Goal: Find specific page/section: Find specific page/section

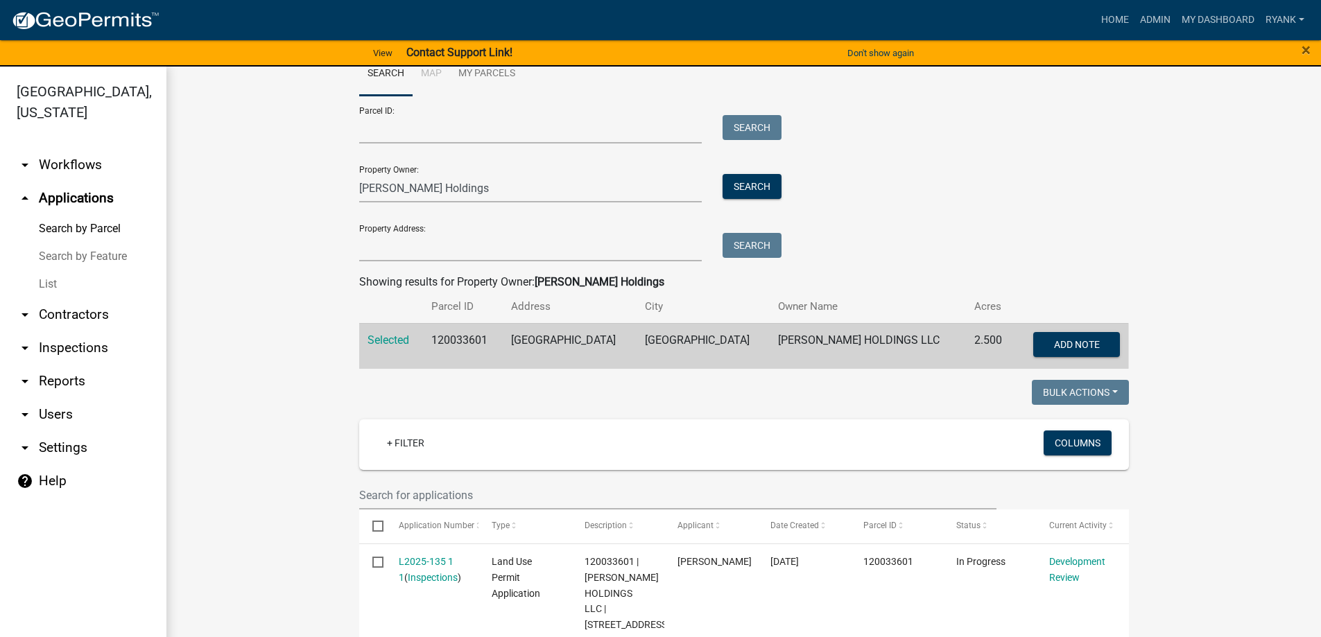
scroll to position [115, 0]
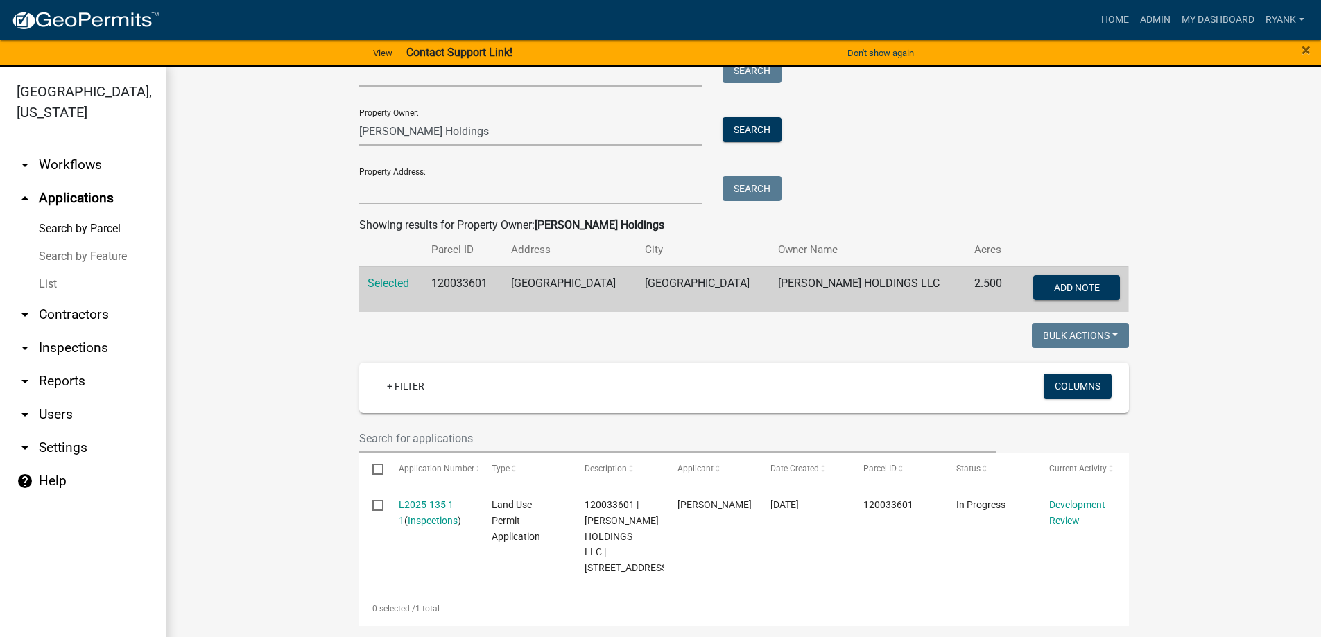
click at [87, 160] on link "arrow_drop_down Workflows" at bounding box center [83, 164] width 166 height 33
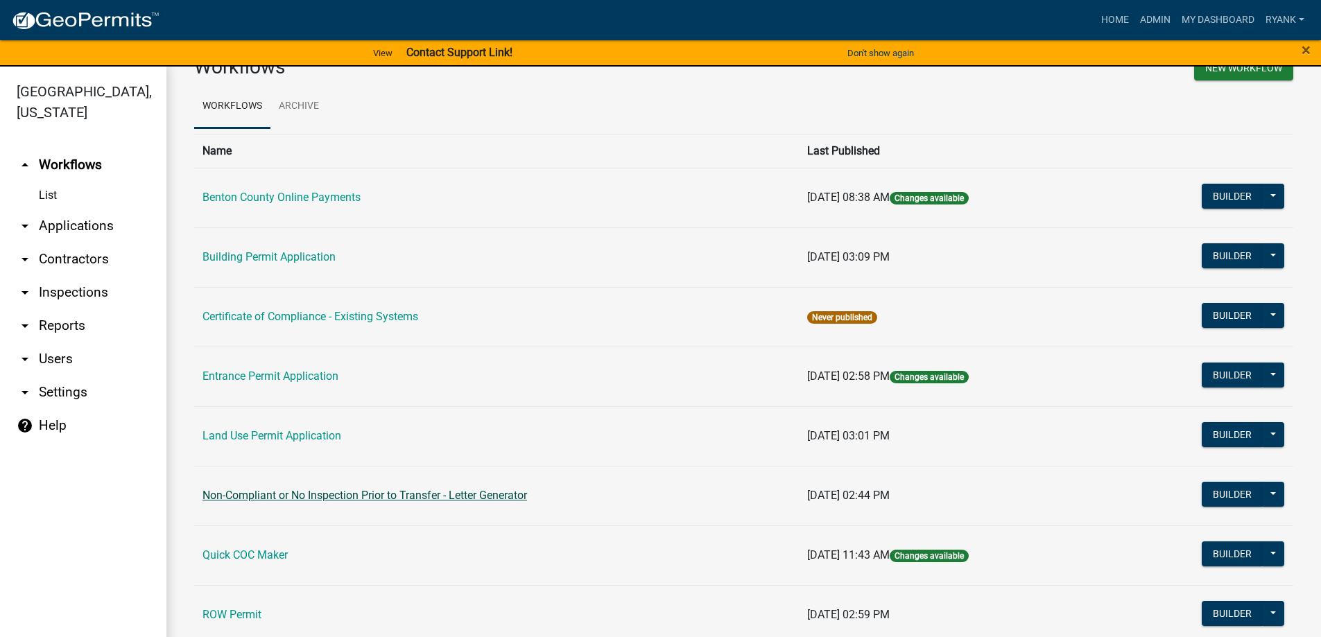
scroll to position [69, 0]
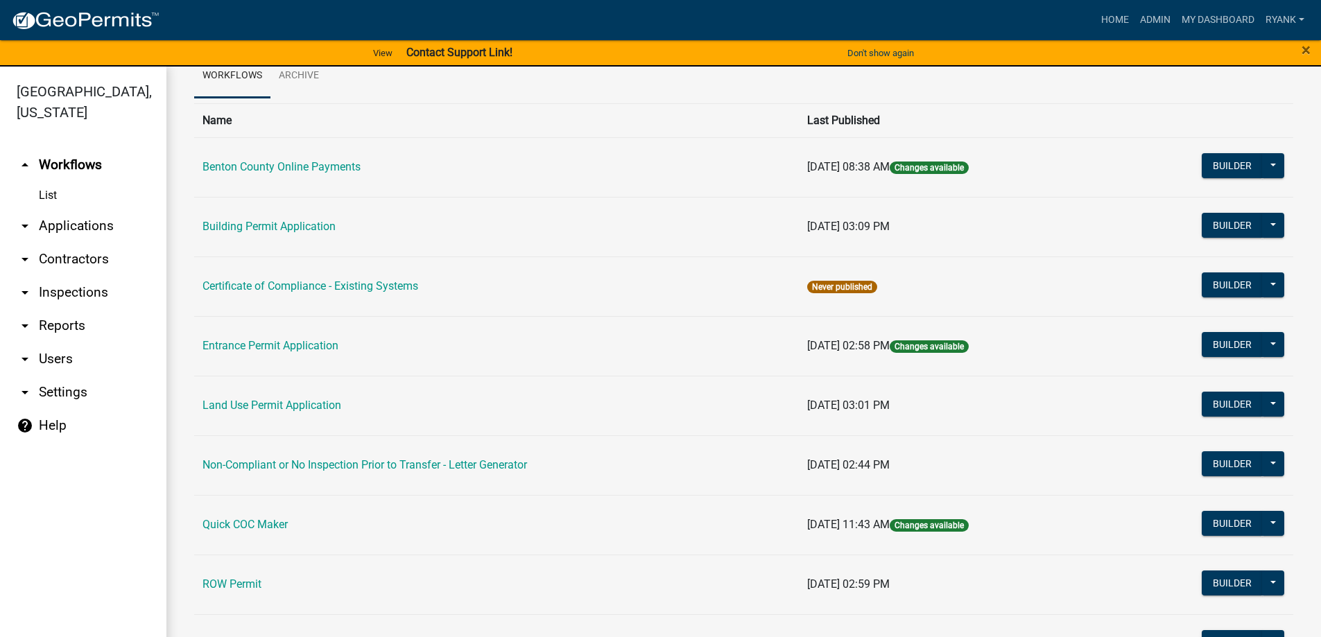
click at [296, 398] on td "Land Use Permit Application" at bounding box center [496, 406] width 604 height 60
click at [279, 413] on td "Land Use Permit Application" at bounding box center [496, 406] width 604 height 60
click at [252, 406] on link "Land Use Permit Application" at bounding box center [271, 405] width 139 height 13
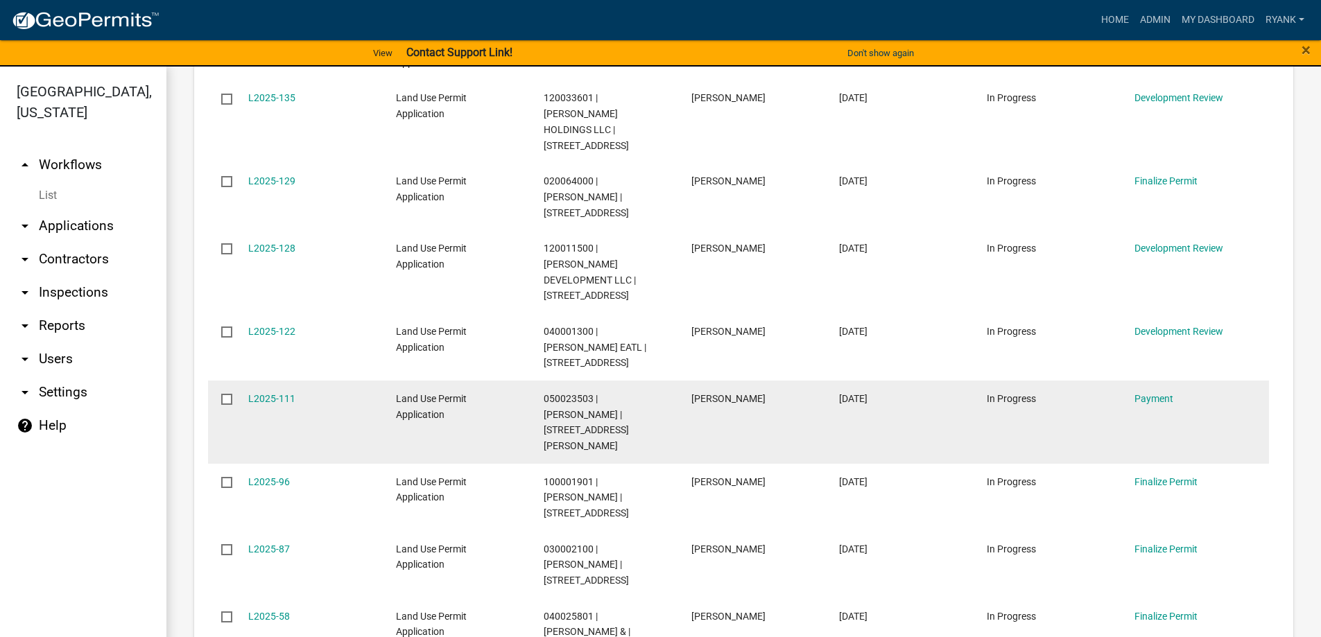
scroll to position [555, 0]
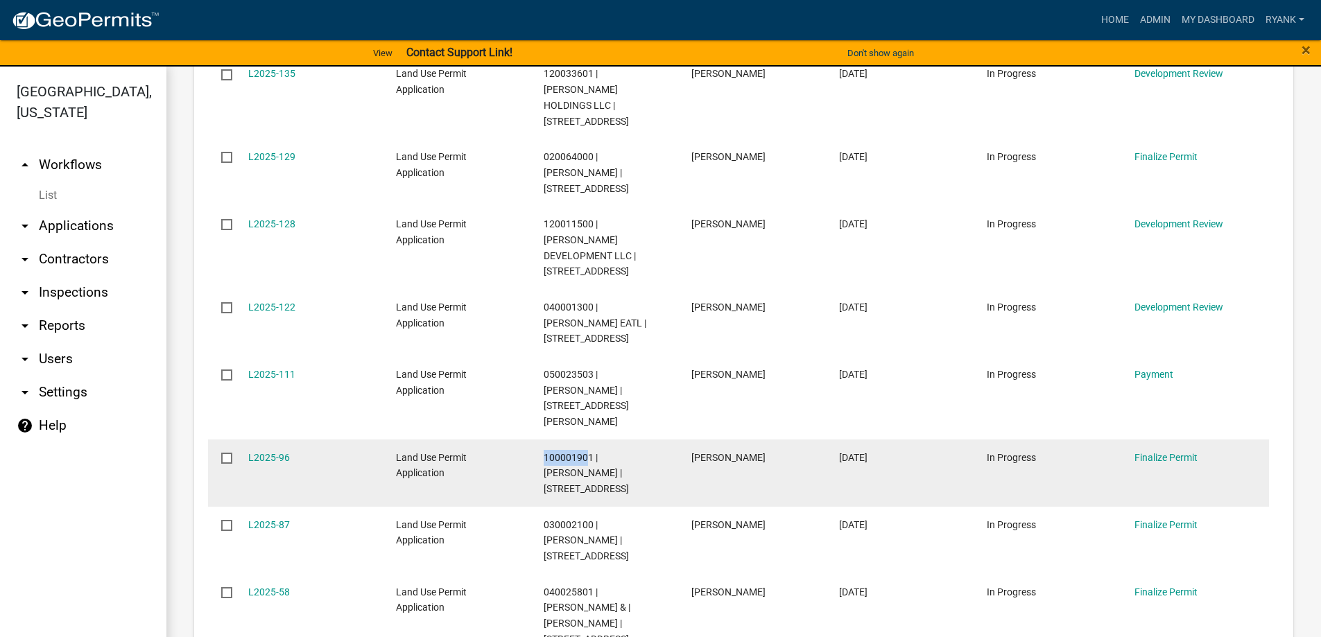
drag, startPoint x: 588, startPoint y: 393, endPoint x: 543, endPoint y: 392, distance: 44.4
click at [543, 452] on span "100001901 | [PERSON_NAME] | [STREET_ADDRESS]" at bounding box center [585, 473] width 85 height 43
drag, startPoint x: 591, startPoint y: 394, endPoint x: 532, endPoint y: 392, distance: 59.0
click at [532, 439] on datatable-body-cell "100001901 | [PERSON_NAME] | [STREET_ADDRESS]" at bounding box center [604, 472] width 148 height 67
copy span "100001901"
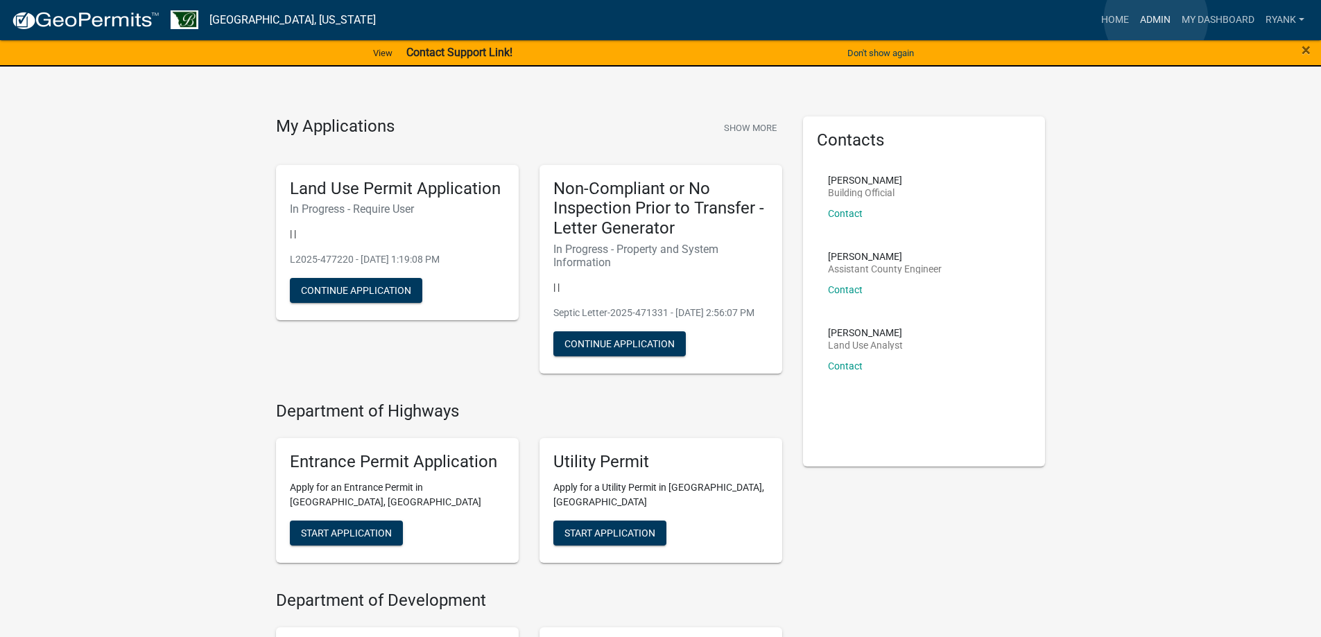
click at [1156, 19] on link "Admin" at bounding box center [1155, 20] width 42 height 26
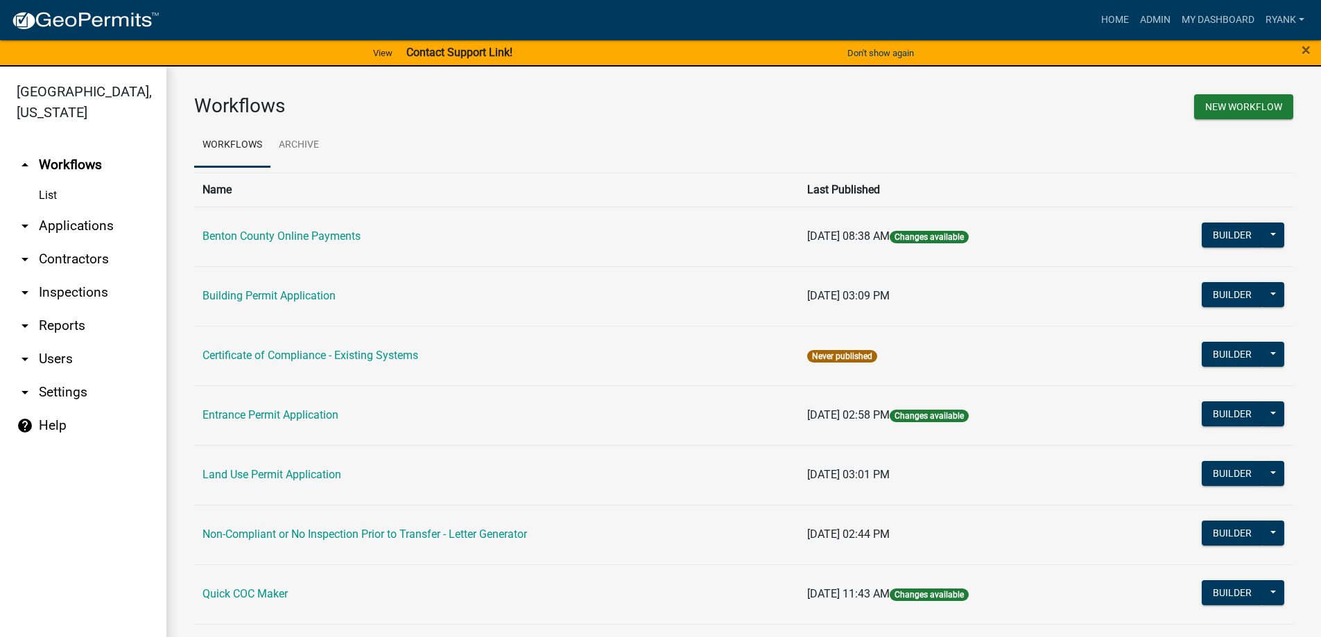
click at [110, 226] on link "arrow_drop_down Applications" at bounding box center [83, 225] width 166 height 33
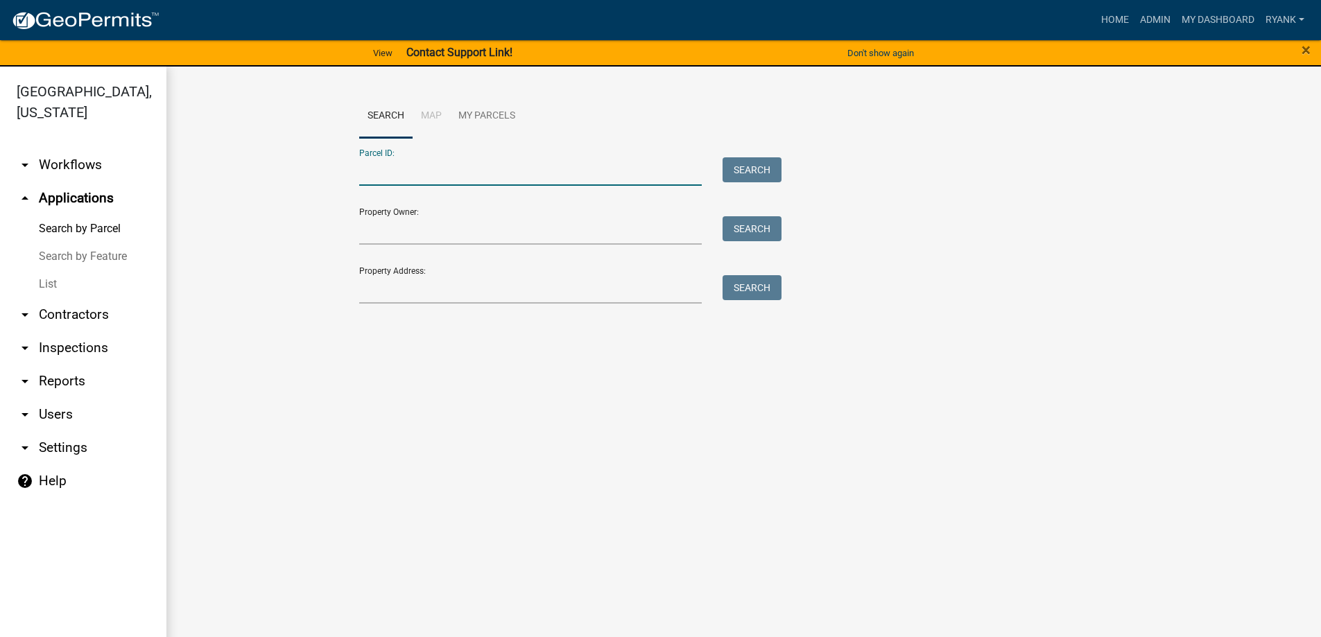
paste input "100001901"
drag, startPoint x: 383, startPoint y: 169, endPoint x: 512, endPoint y: 160, distance: 129.3
click at [384, 169] on input "100001901" at bounding box center [530, 171] width 343 height 28
type input "100001901"
click at [745, 168] on button "Search" at bounding box center [751, 169] width 59 height 25
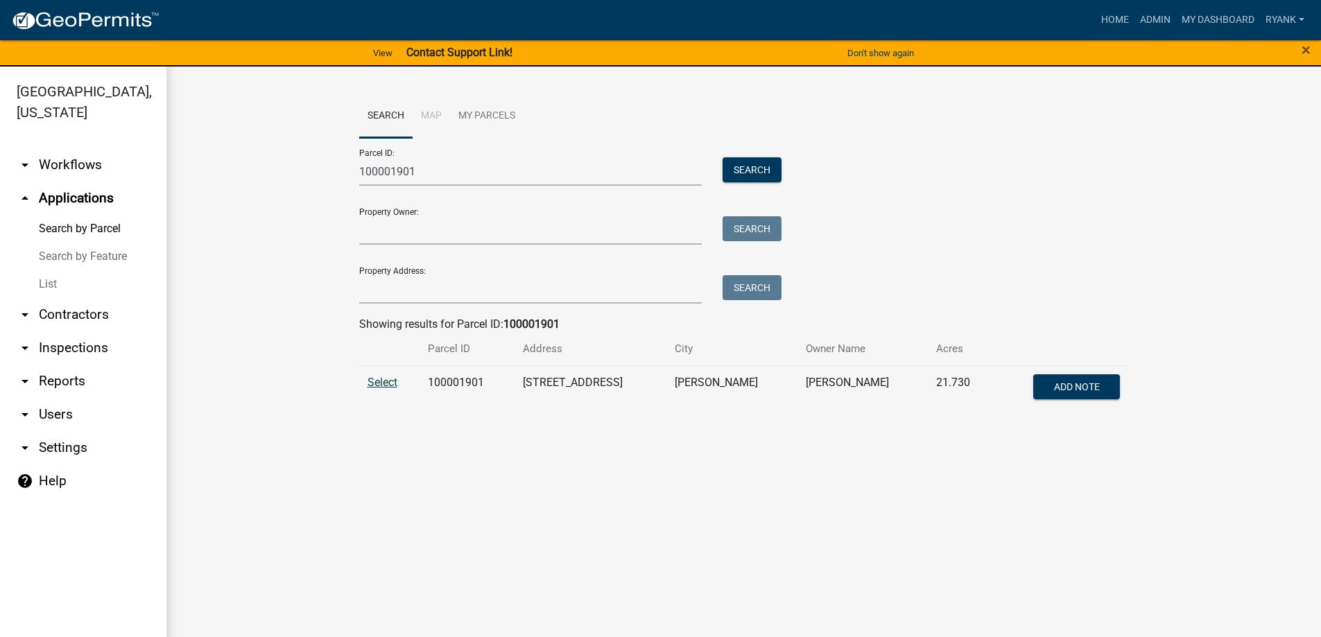
click at [382, 382] on span "Select" at bounding box center [382, 382] width 30 height 13
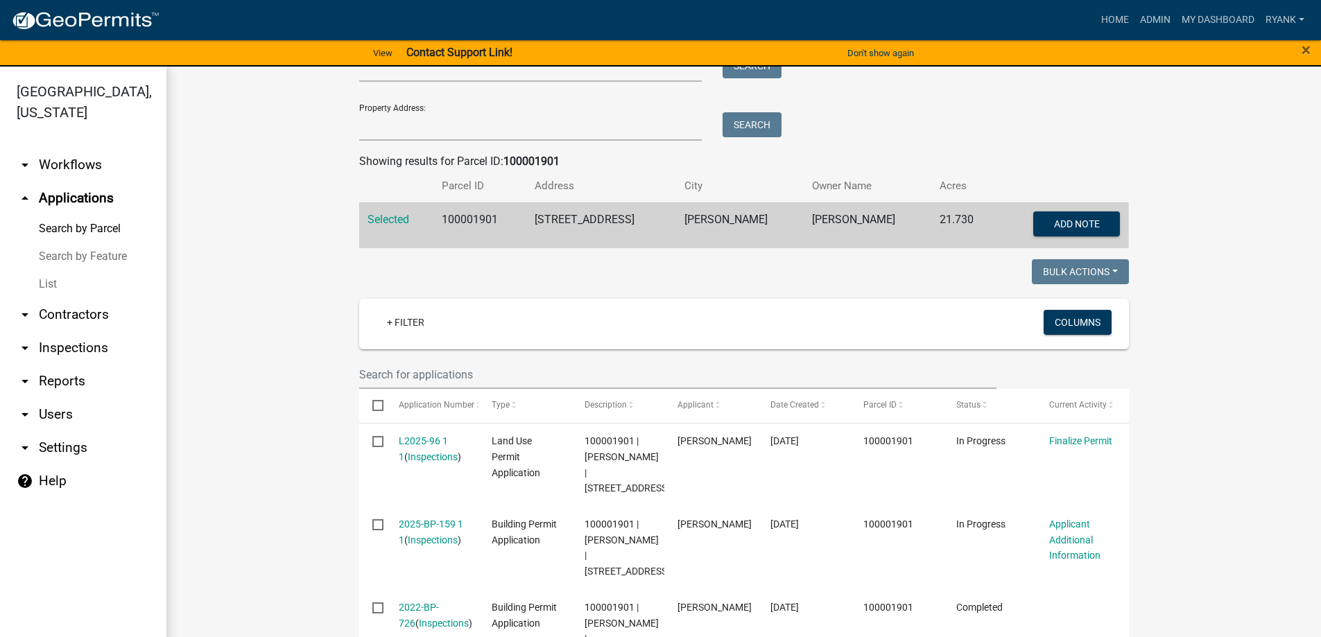
scroll to position [250, 0]
